Goal: Transaction & Acquisition: Purchase product/service

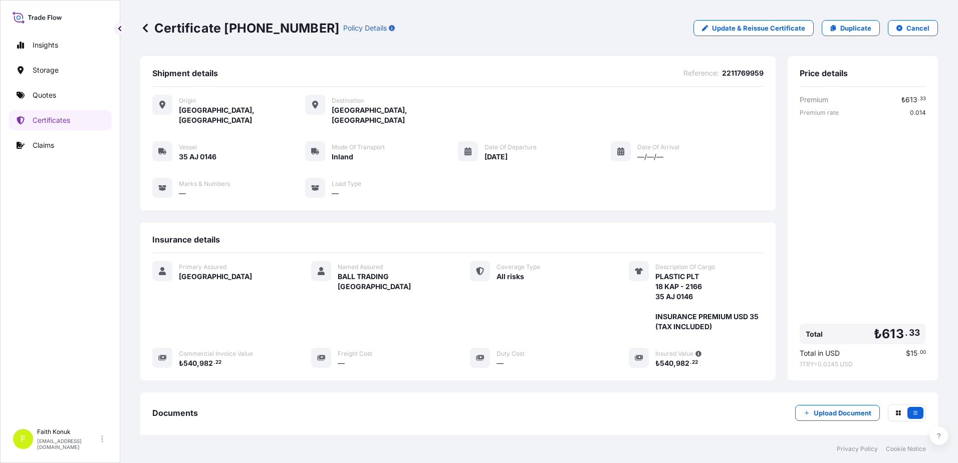
scroll to position [104, 0]
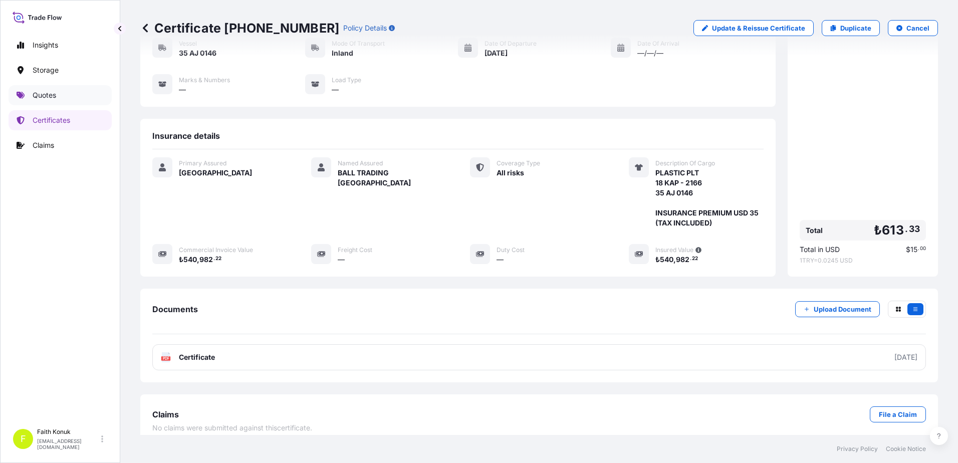
click at [60, 97] on link "Quotes" at bounding box center [60, 95] width 103 height 20
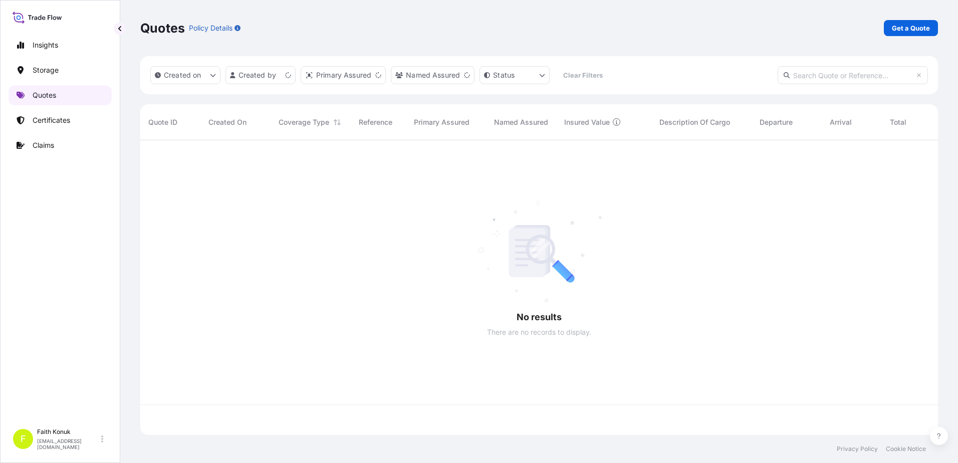
scroll to position [293, 790]
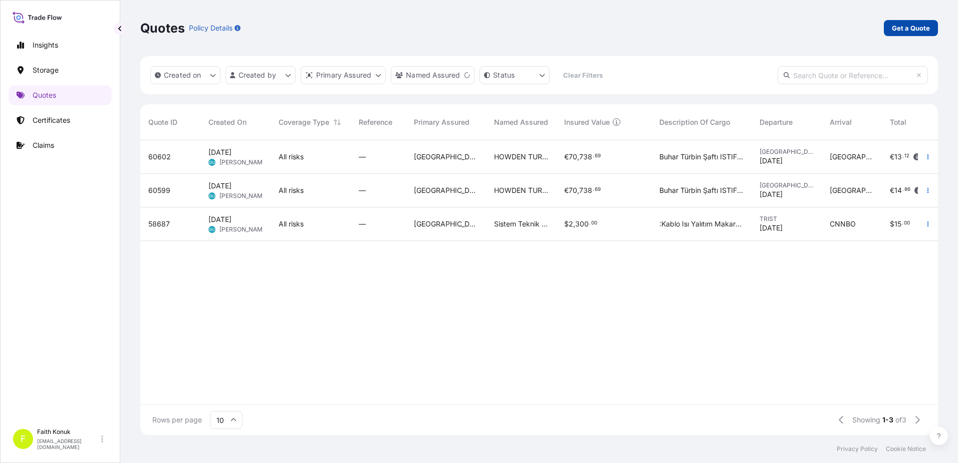
click at [903, 24] on p "Get a Quote" at bounding box center [911, 28] width 38 height 10
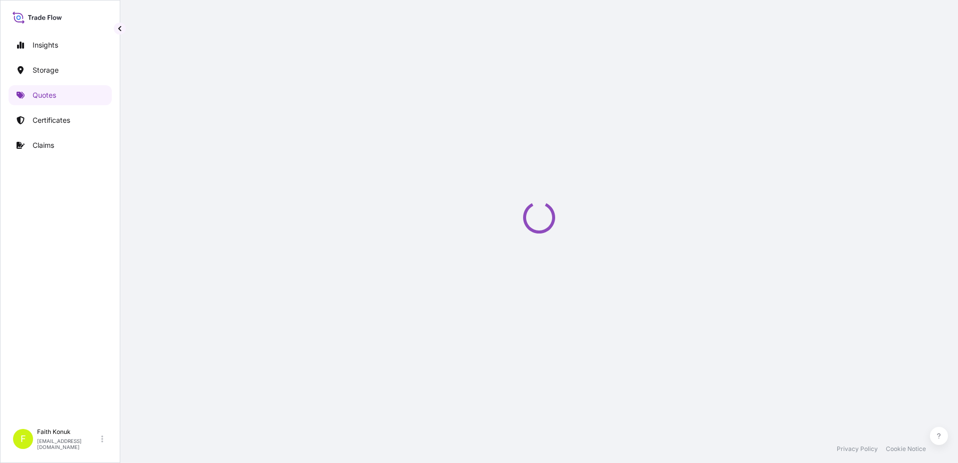
select select "Water"
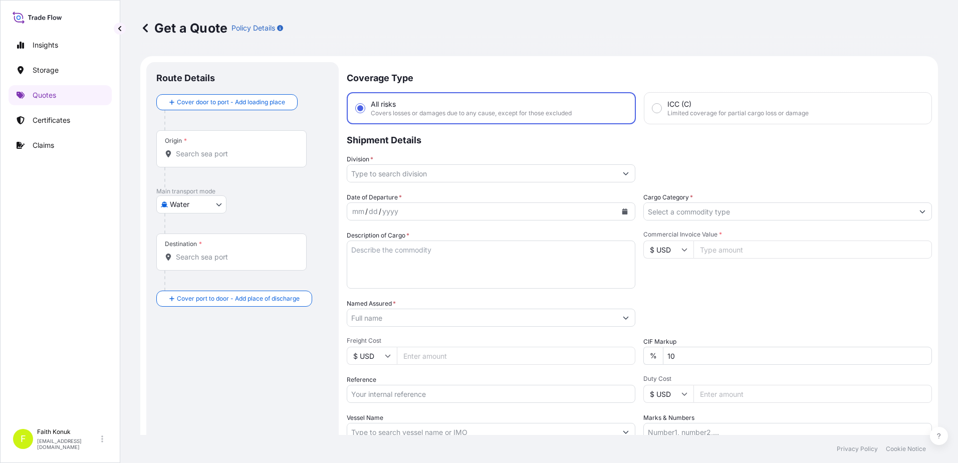
scroll to position [16, 0]
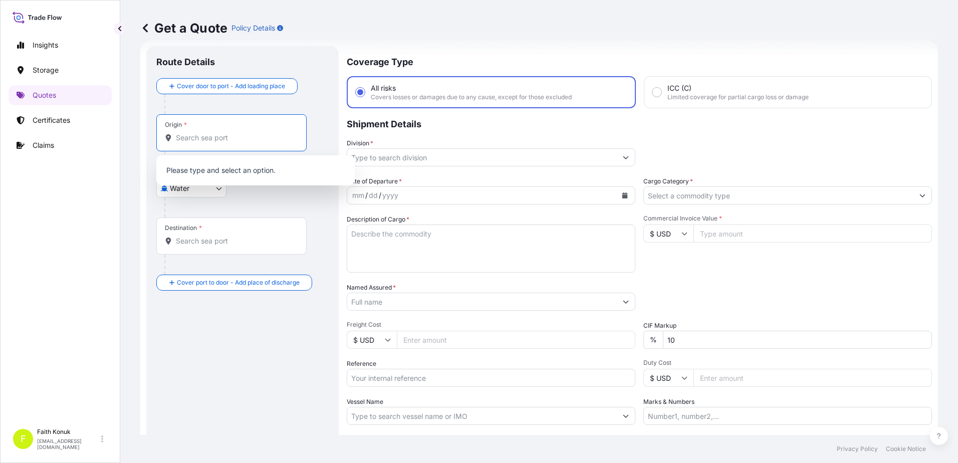
click at [210, 140] on input "Origin *" at bounding box center [235, 138] width 118 height 10
paste input "Iskenderun"
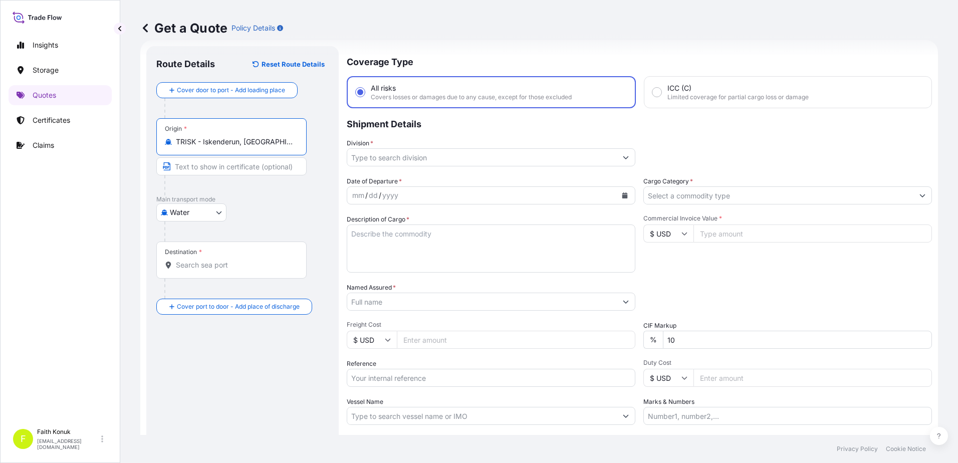
type input "TRISK - Iskenderun, [GEOGRAPHIC_DATA]"
click at [272, 208] on div "Water Air Water Inland" at bounding box center [242, 212] width 172 height 18
click at [202, 272] on div "Destination *" at bounding box center [231, 260] width 150 height 37
click at [202, 270] on input "Destination *" at bounding box center [235, 265] width 118 height 10
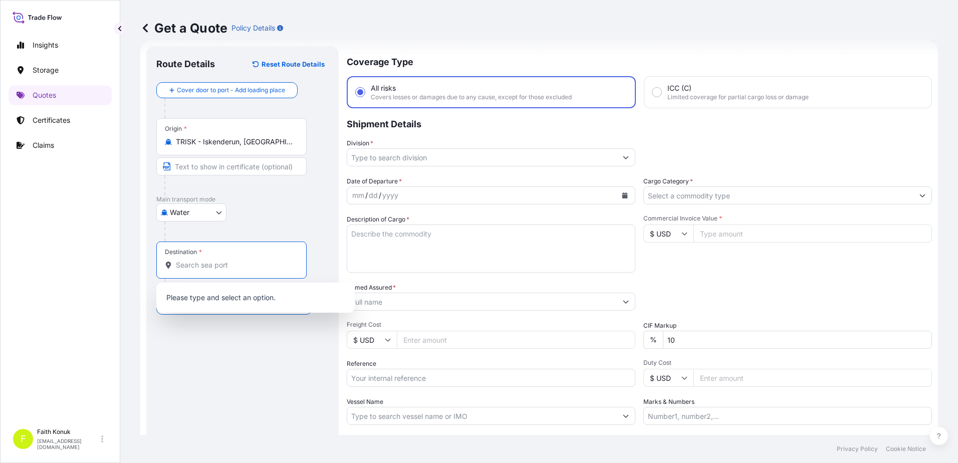
paste input "TEMA"
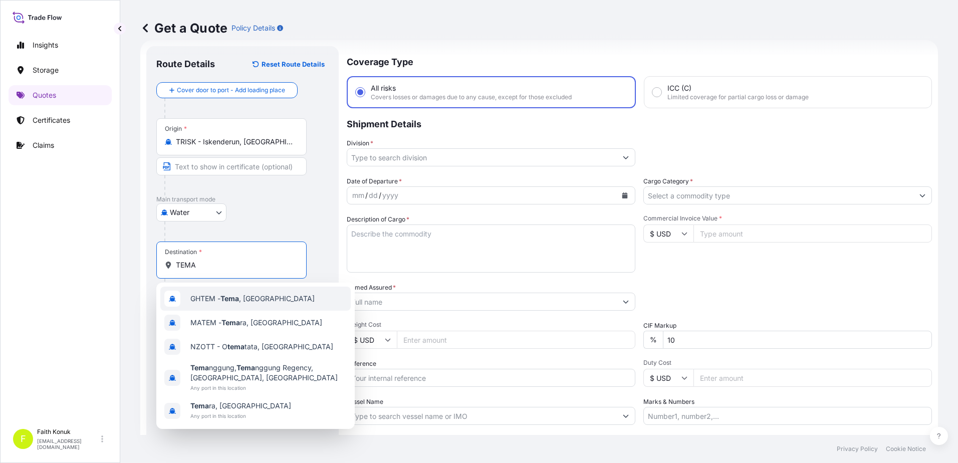
click at [250, 295] on span "GHTEM - [GEOGRAPHIC_DATA] , [GEOGRAPHIC_DATA]" at bounding box center [252, 299] width 124 height 10
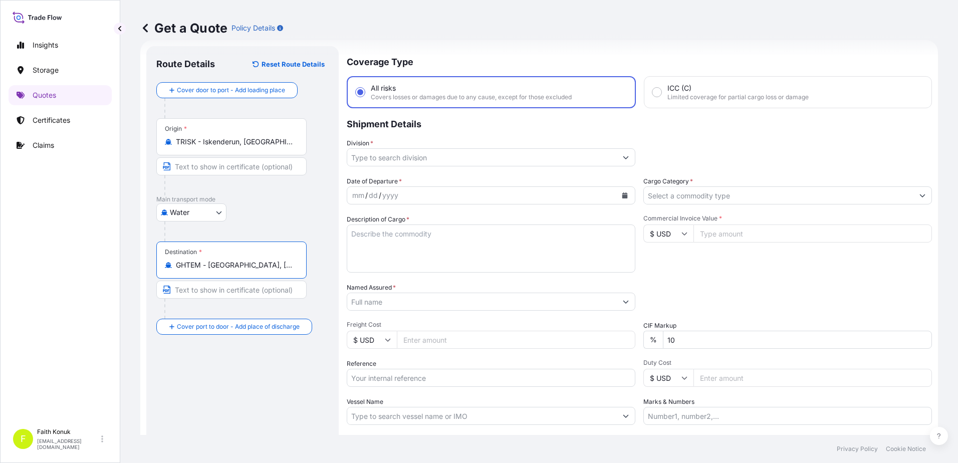
type input "GHTEM - [GEOGRAPHIC_DATA], [GEOGRAPHIC_DATA]"
click at [267, 203] on p "Main transport mode" at bounding box center [242, 199] width 172 height 8
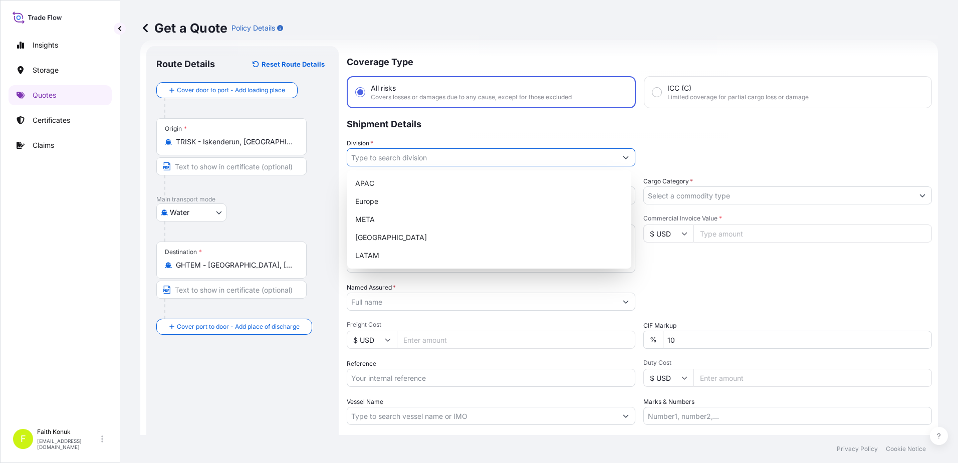
click at [395, 157] on input "Division *" at bounding box center [482, 157] width 270 height 18
click at [376, 219] on div "META" at bounding box center [489, 220] width 276 height 18
type input "META"
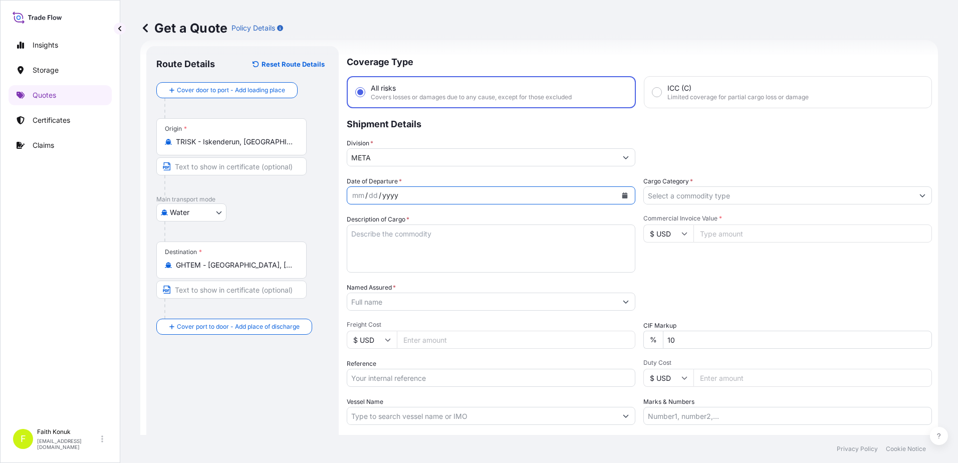
click at [412, 178] on div "Date of Departure * mm / dd / yyyy" at bounding box center [491, 190] width 289 height 28
click at [623, 193] on icon "Calendar" at bounding box center [626, 195] width 6 height 6
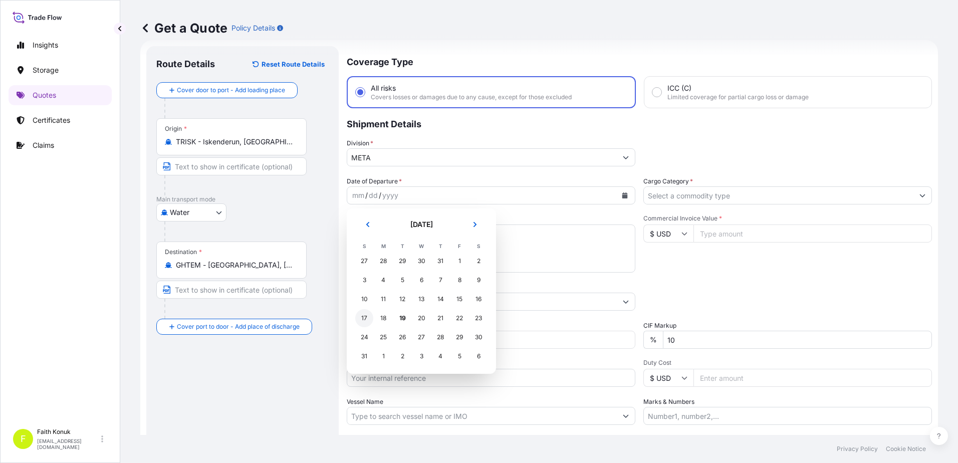
click at [364, 319] on div "17" at bounding box center [364, 318] width 18 height 18
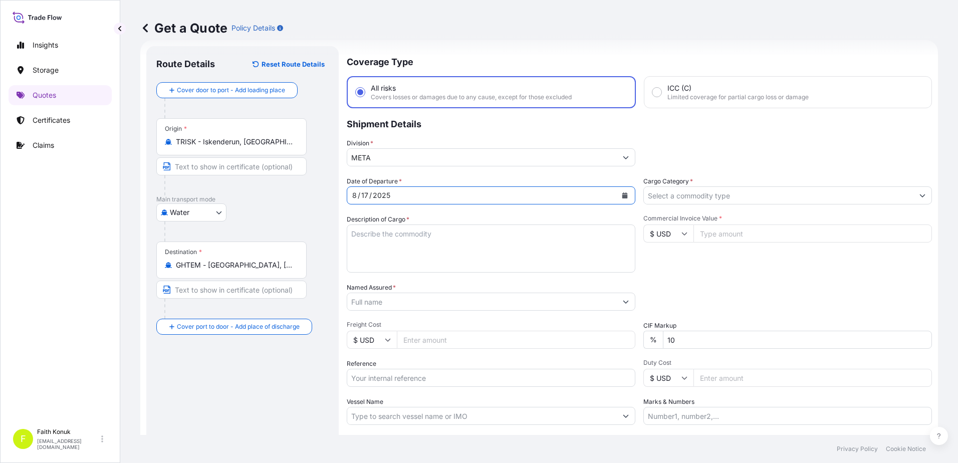
click at [412, 229] on textarea "Description of Cargo *" at bounding box center [491, 249] width 289 height 48
paste textarea ""TEXTILE HS CODE: 61052010, 61152900, 62044400 ID: 239059 239068 239072 239074 …"
click at [388, 269] on textarea ""TEXTILE HS CODE: 61052010, 61152900, 62044400 ID: 239059 239068 239072 239074 …" at bounding box center [491, 249] width 289 height 48
paste textarea "MEDUXK501591 - TCNU7048589"
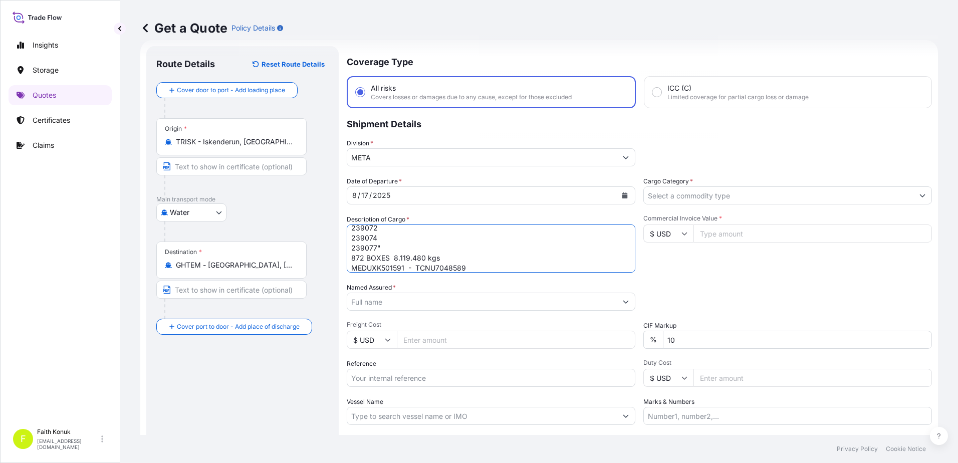
scroll to position [86, 0]
type textarea ""TEXTILE HS CODE: 61052010, 61152900, 62044400 ID: 239059 239068 239072 239074 …"
click at [377, 302] on input "Named Assured *" at bounding box center [482, 302] width 270 height 18
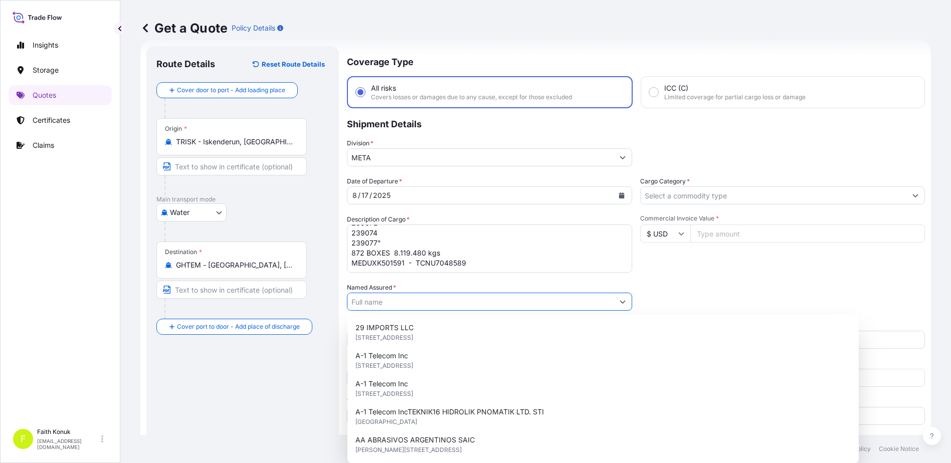
paste input "LC WAIKIKI MAGAZACILIK HIZMETLERI TICARET AS"
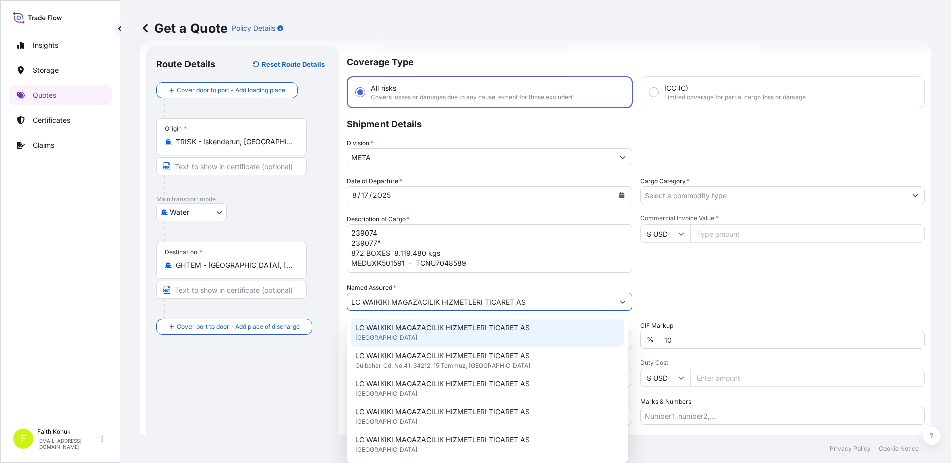
click at [390, 320] on div "LC WAIKIKI MAGAZACILIK HIZMETLERI TICARET AS [GEOGRAPHIC_DATA]" at bounding box center [487, 333] width 272 height 28
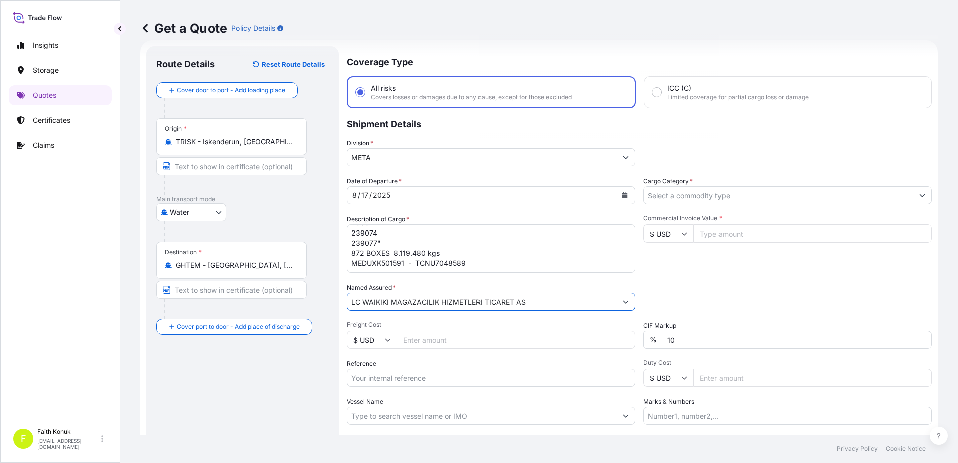
type input "LC WAIKIKI MAGAZACILIK HIZMETLERI TICARET AS"
click at [461, 282] on div "Date of Departure * [DATE] Cargo Category * Description of Cargo * "TEXTILE HS …" at bounding box center [639, 300] width 585 height 249
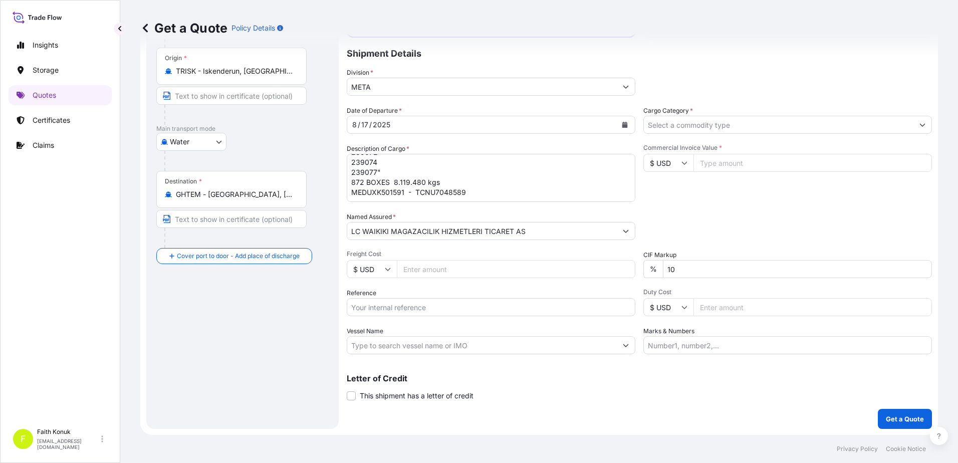
click at [386, 307] on input "Reference" at bounding box center [491, 307] width 289 height 18
click at [378, 309] on input "Reference" at bounding box center [491, 307] width 289 height 18
paste input "2501768801"
type input "2501768801"
click at [455, 347] on input "Vessel Name" at bounding box center [482, 345] width 270 height 18
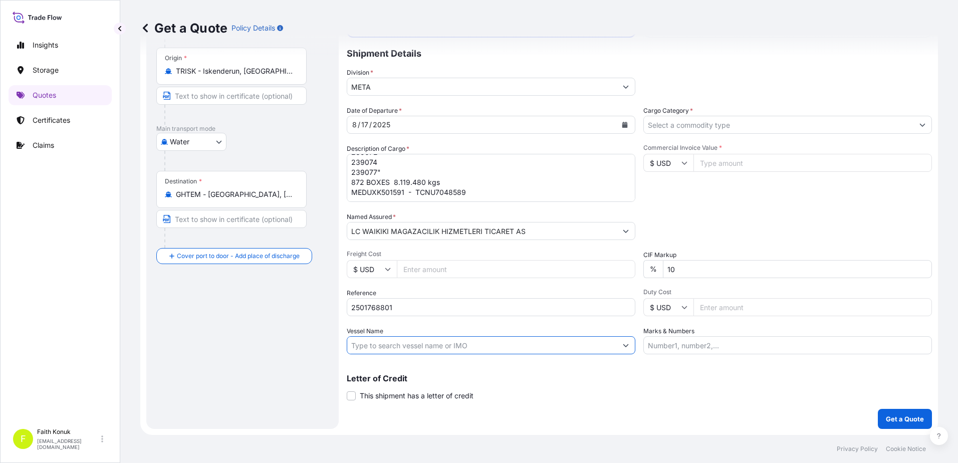
paste input "MSC [PERSON_NAME]"
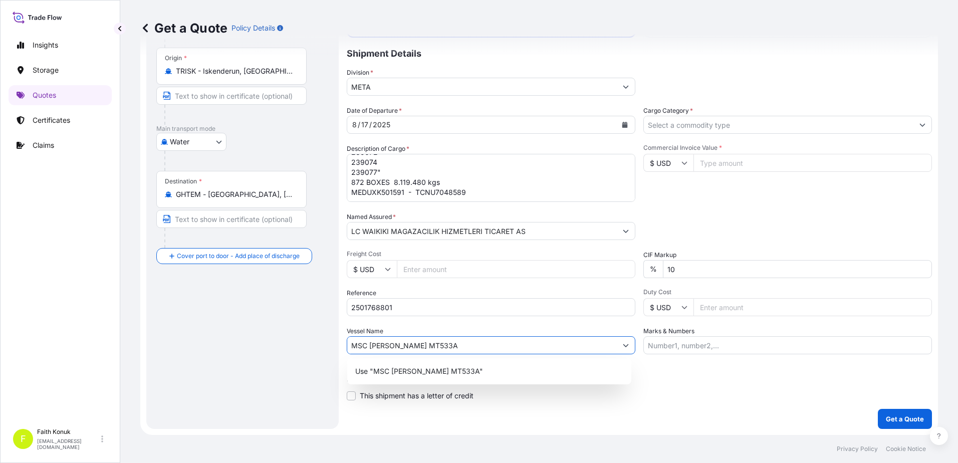
type input "MSC [PERSON_NAME] MT533A"
click at [457, 324] on div "Date of Departure * [DATE] Cargo Category * Description of Cargo * "TEXTILE HS …" at bounding box center [639, 230] width 585 height 249
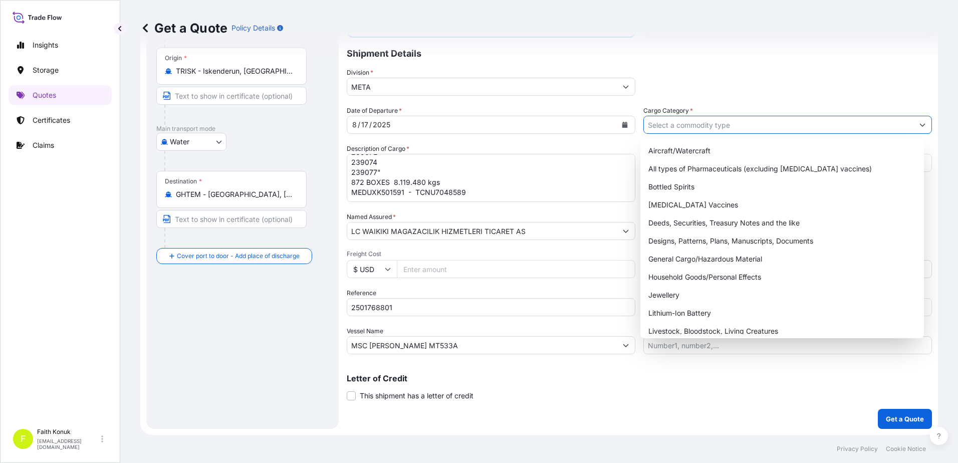
click at [664, 124] on input "Cargo Category *" at bounding box center [779, 125] width 270 height 18
click at [671, 262] on div "General Cargo/Hazardous Material" at bounding box center [783, 259] width 276 height 18
type input "General Cargo/Hazardous Material"
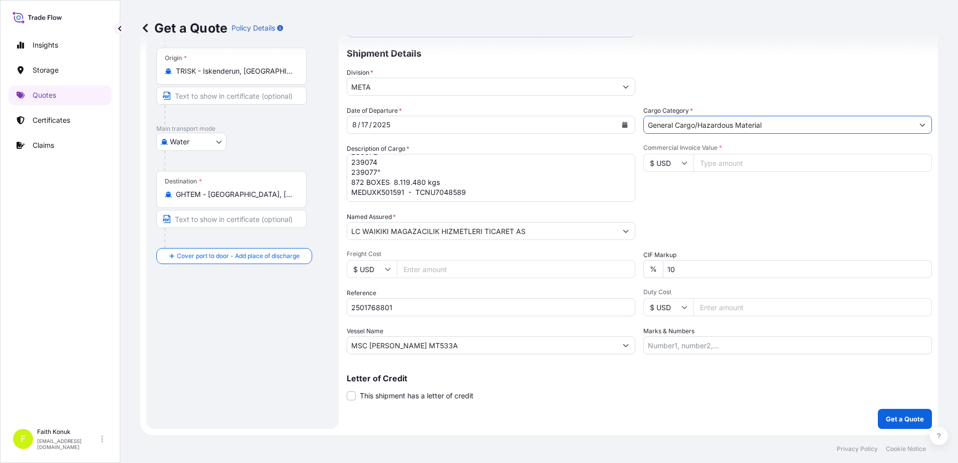
click at [686, 207] on div "Date of Departure * [DATE] Cargo Category * General Cargo/Hazardous Material De…" at bounding box center [639, 230] width 585 height 249
click at [682, 165] on icon at bounding box center [685, 163] width 6 height 6
click at [668, 232] on div "$ USD" at bounding box center [665, 232] width 42 height 19
click at [717, 166] on input "Commercial Invoice Value *" at bounding box center [813, 163] width 239 height 18
type input "326918.53"
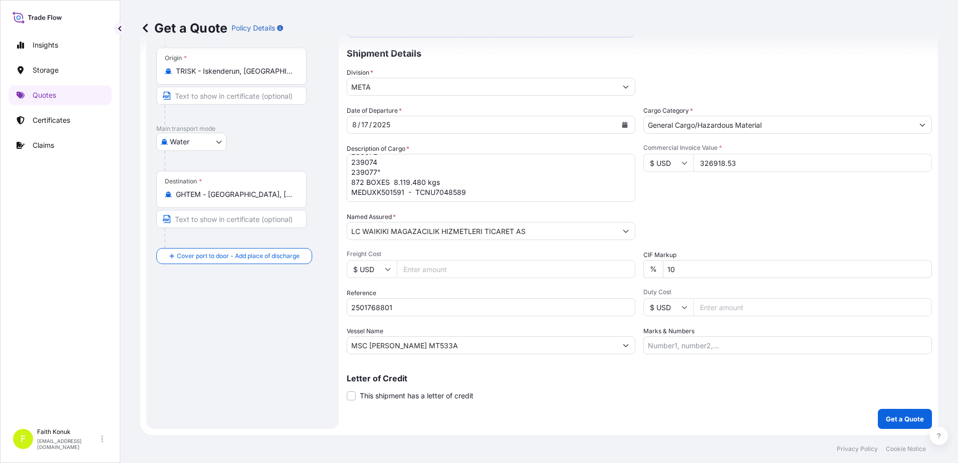
click at [698, 231] on div "Packing Category Type to search a container mode Please select a primary mode o…" at bounding box center [788, 226] width 289 height 28
click at [480, 186] on textarea ""TEXTILE HS CODE: 61052010, 61152900, 62044400 ID: 239059 239068 239072 239074 …" at bounding box center [491, 178] width 289 height 48
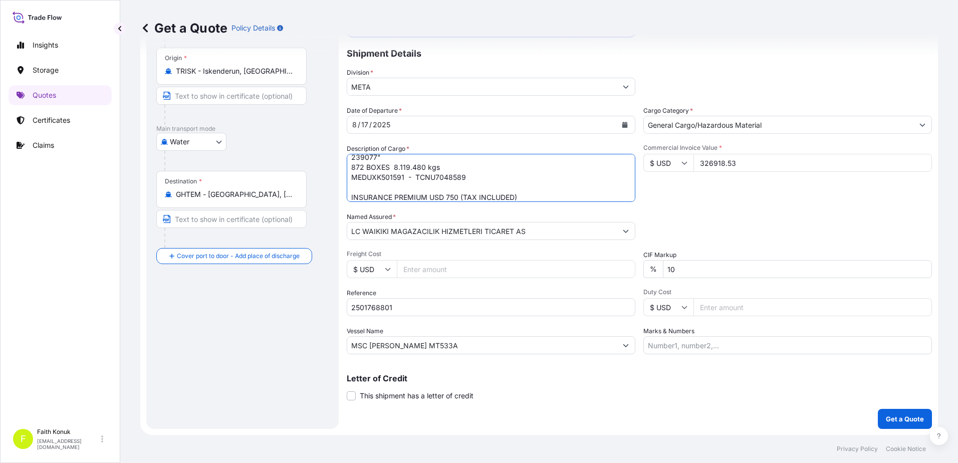
type textarea ""TEXTILE HS CODE: 61052010, 61152900, 62044400 ID: 239059 239068 239072 239074 …"
click at [504, 253] on span "Freight Cost" at bounding box center [491, 254] width 289 height 8
click at [504, 260] on input "Freight Cost" at bounding box center [516, 269] width 239 height 18
click at [896, 415] on p "Get a Quote" at bounding box center [905, 419] width 38 height 10
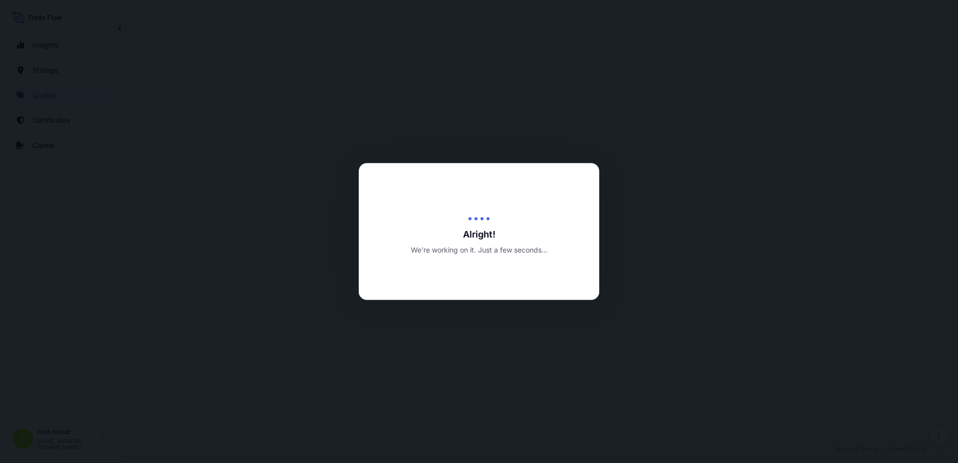
select select "Water"
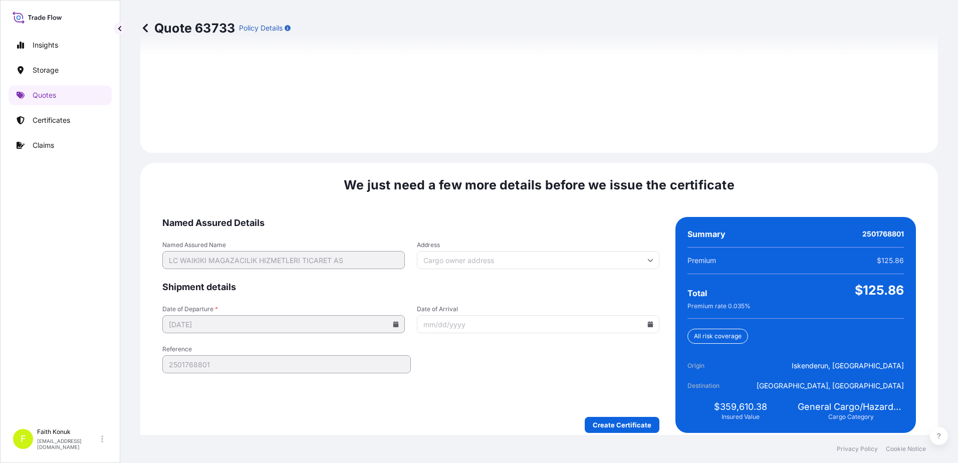
scroll to position [1426, 0]
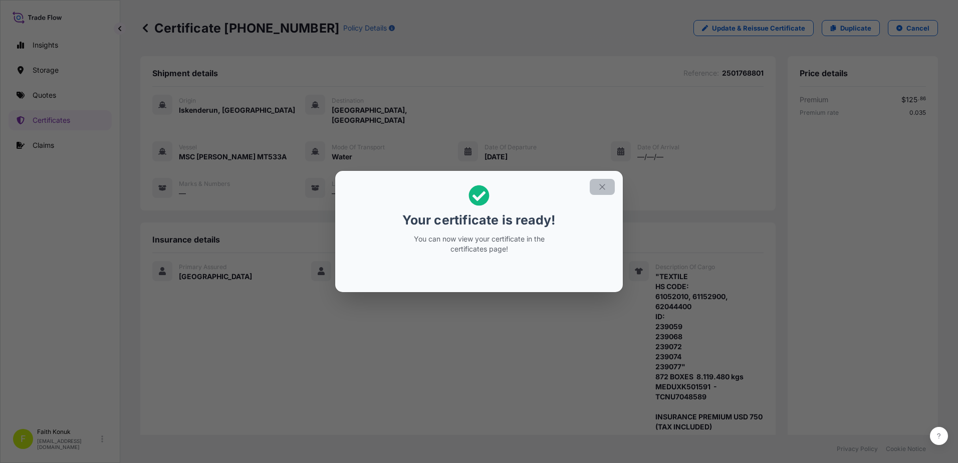
click at [599, 184] on icon "button" at bounding box center [602, 186] width 9 height 9
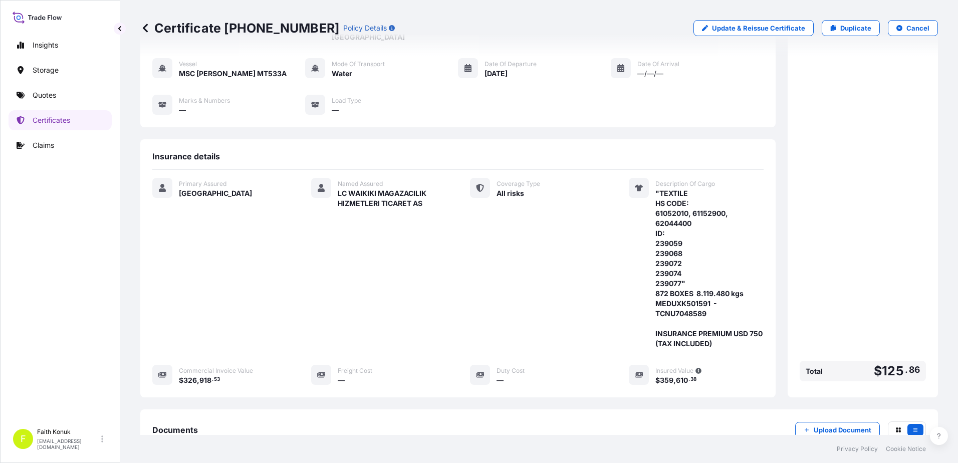
scroll to position [204, 0]
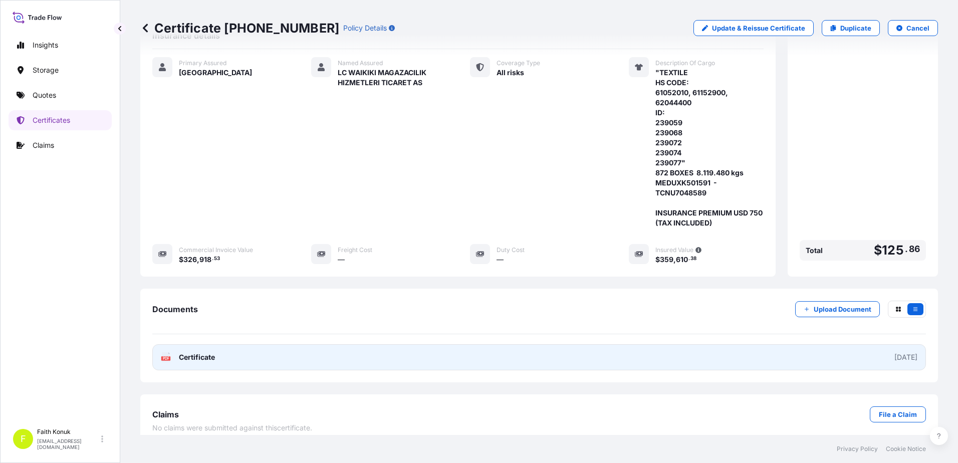
click at [195, 352] on span "Certificate" at bounding box center [197, 357] width 36 height 10
